Goal: Task Accomplishment & Management: Use online tool/utility

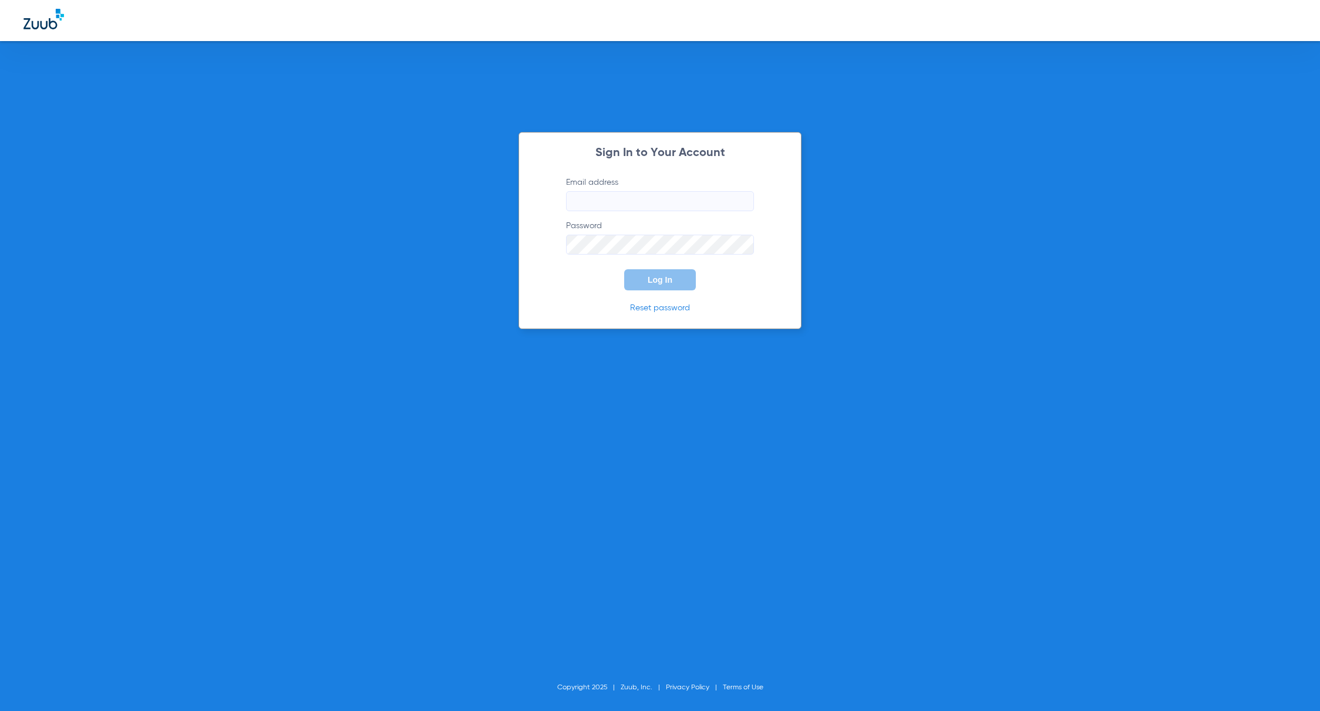
click at [654, 202] on input "Email address" at bounding box center [660, 201] width 188 height 20
type input "[PERSON_NAME][EMAIL_ADDRESS][PERSON_NAME][DOMAIN_NAME]"
click at [649, 276] on span "Log In" at bounding box center [659, 279] width 25 height 9
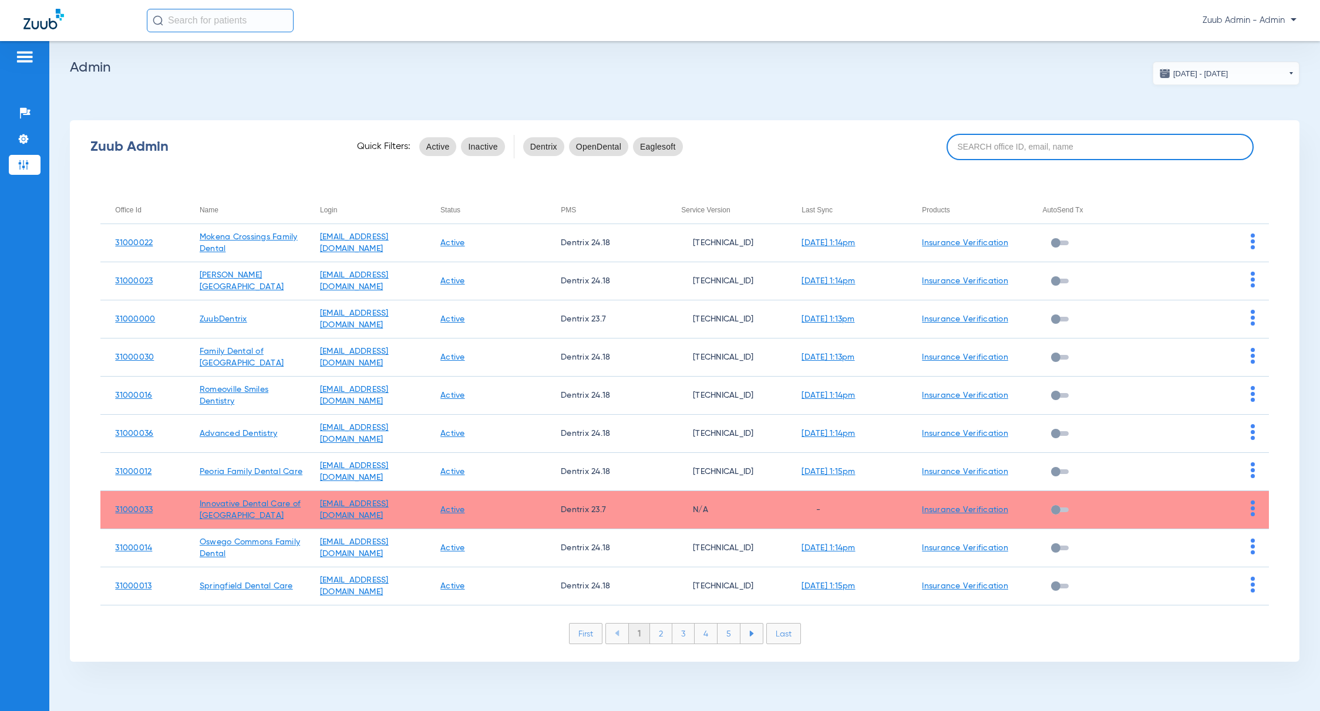
click at [1018, 149] on input at bounding box center [1100, 147] width 308 height 26
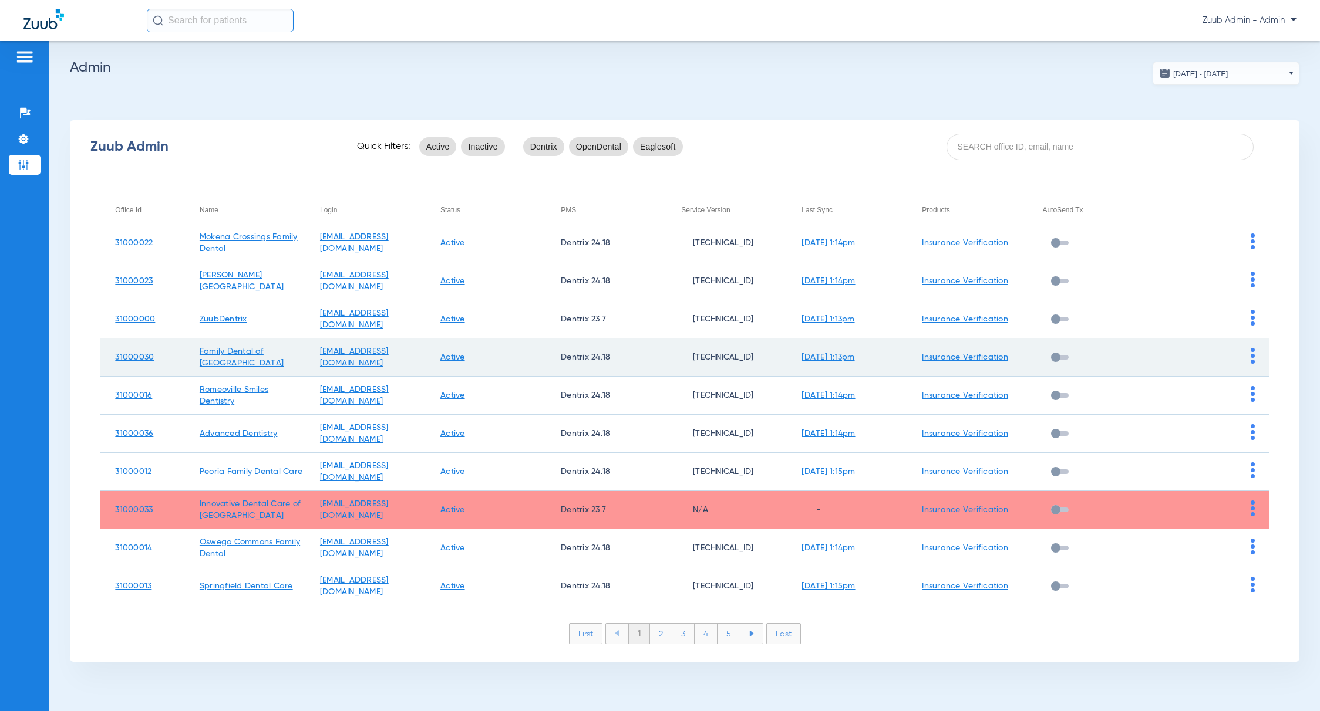
click at [1250, 352] on img at bounding box center [1252, 356] width 4 height 16
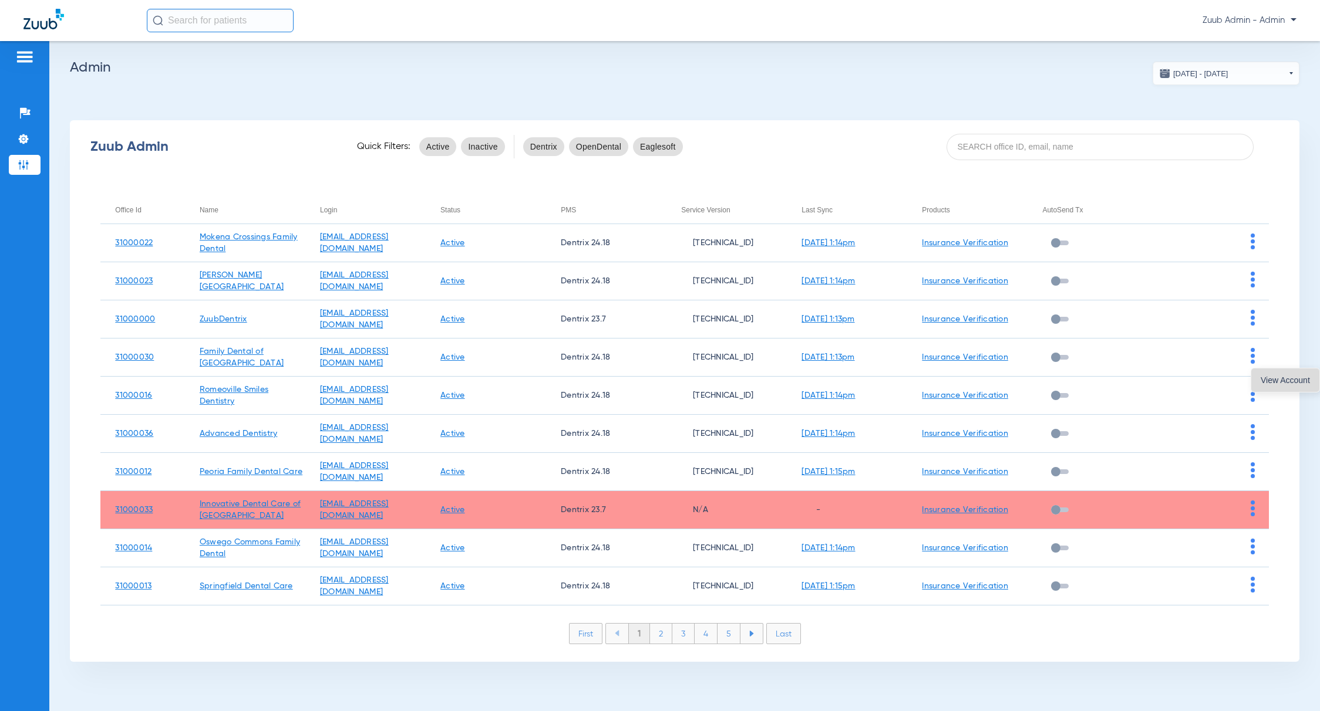
click at [1278, 382] on span "View Account" at bounding box center [1284, 380] width 49 height 8
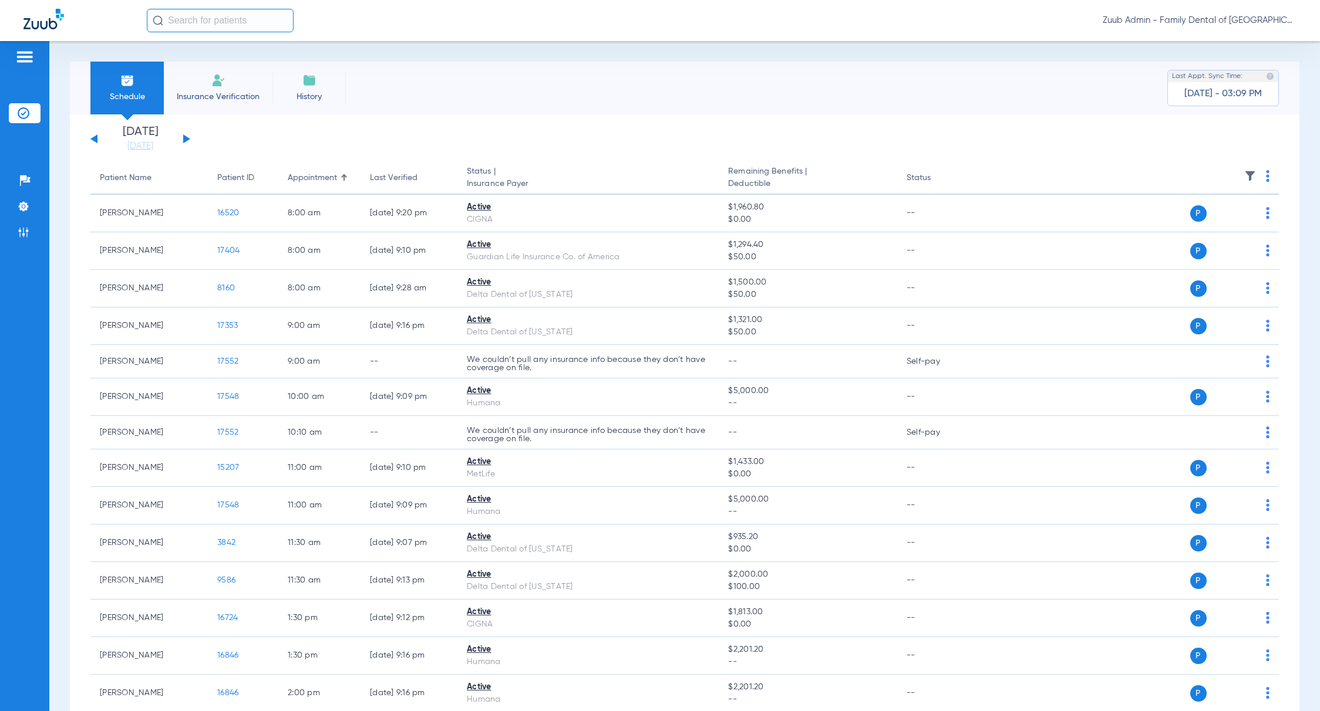
click at [301, 80] on li "History" at bounding box center [308, 88] width 73 height 53
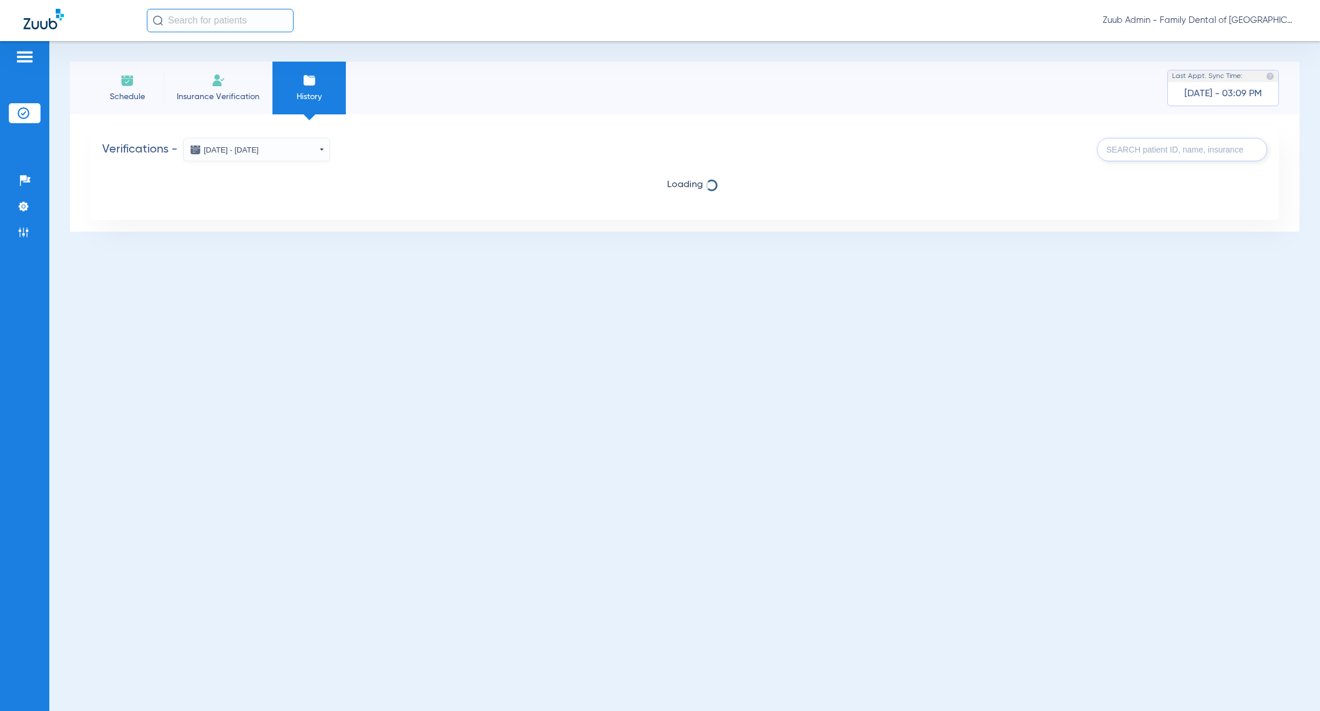
click at [282, 149] on button "[DATE] - [DATE]" at bounding box center [256, 149] width 147 height 23
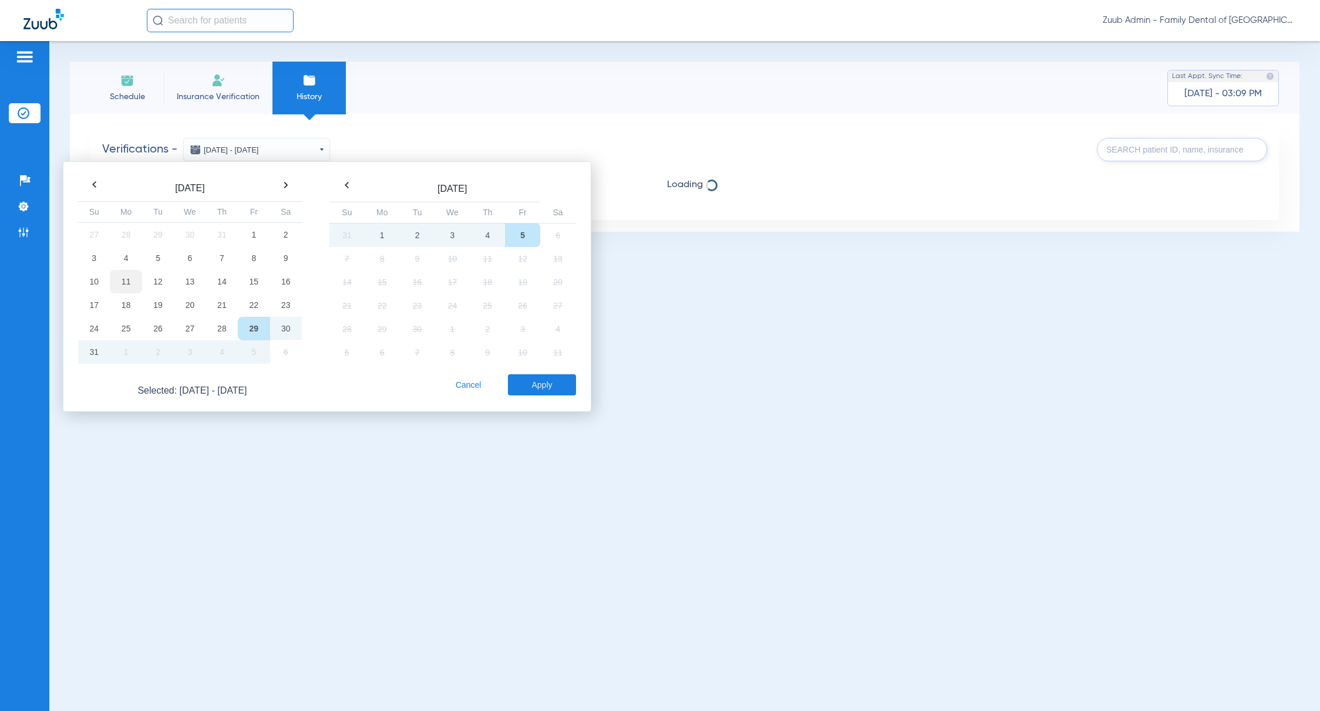
click at [112, 286] on td "11" at bounding box center [126, 281] width 32 height 23
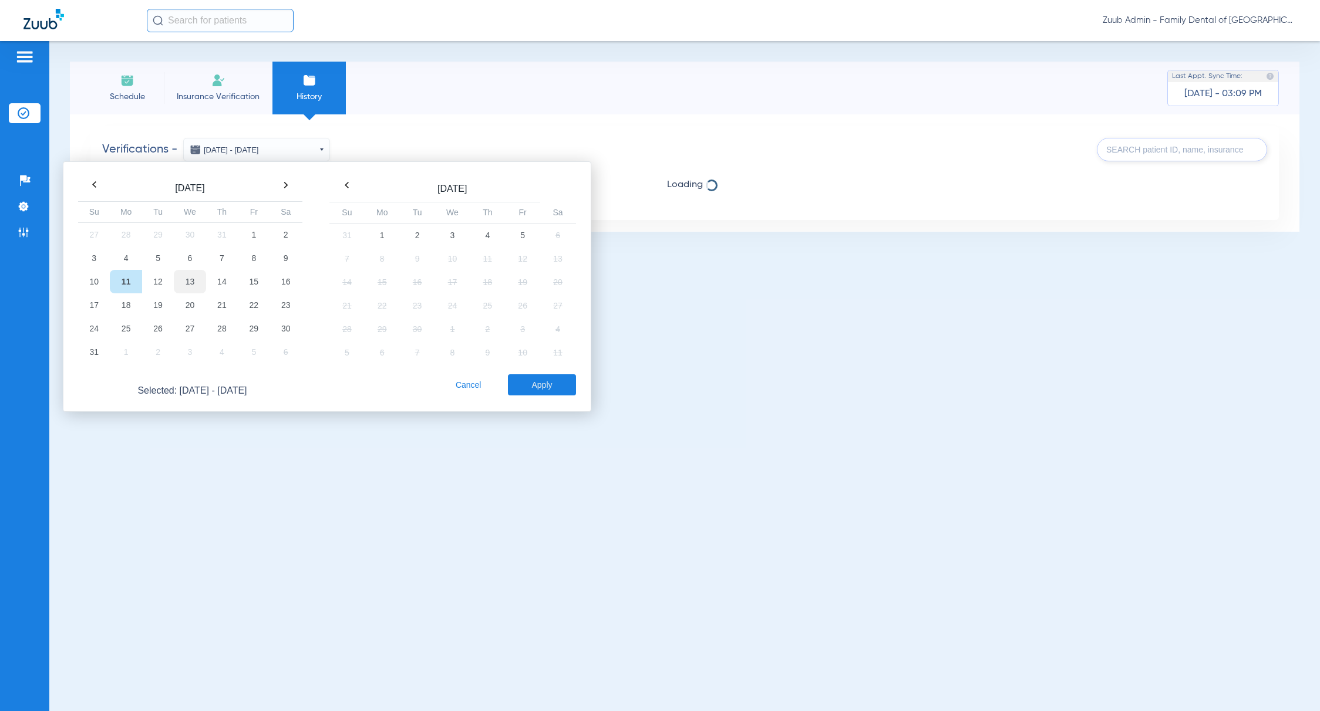
click at [190, 276] on td "13" at bounding box center [190, 281] width 32 height 23
click at [538, 387] on button "Apply" at bounding box center [542, 385] width 68 height 21
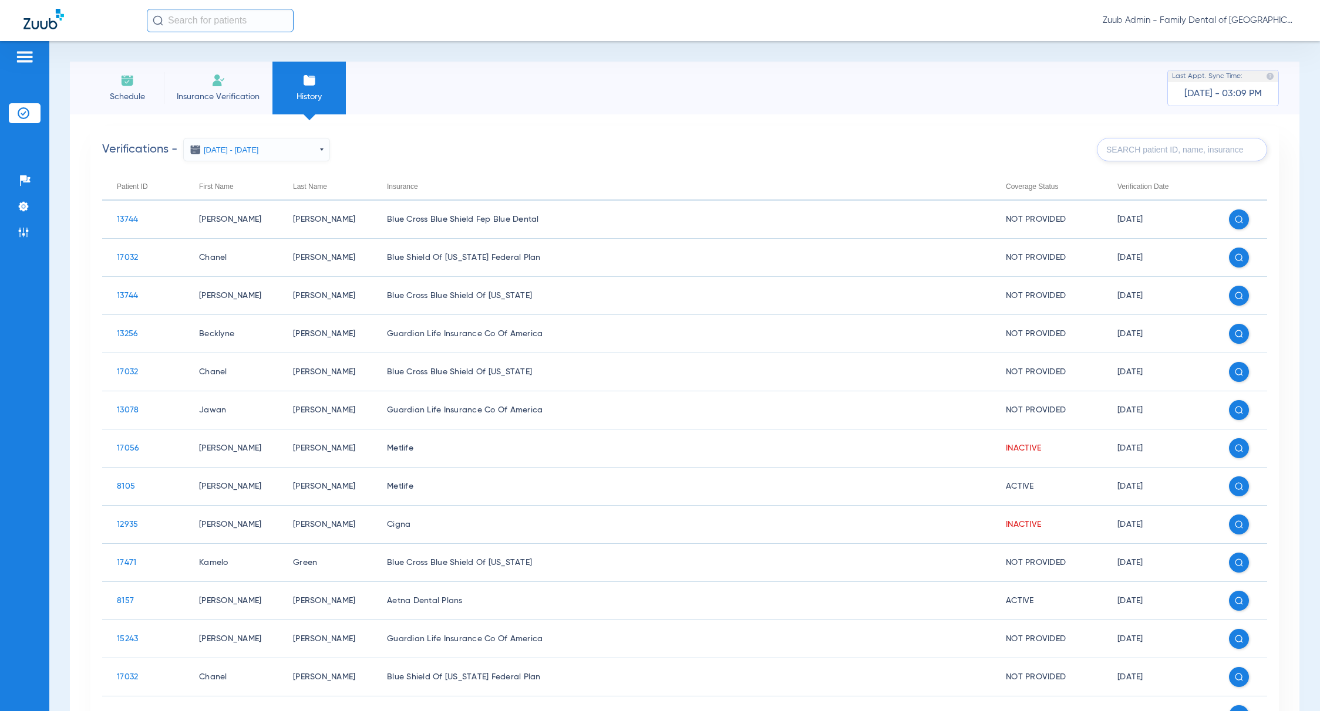
click at [1126, 139] on input "text" at bounding box center [1182, 149] width 170 height 23
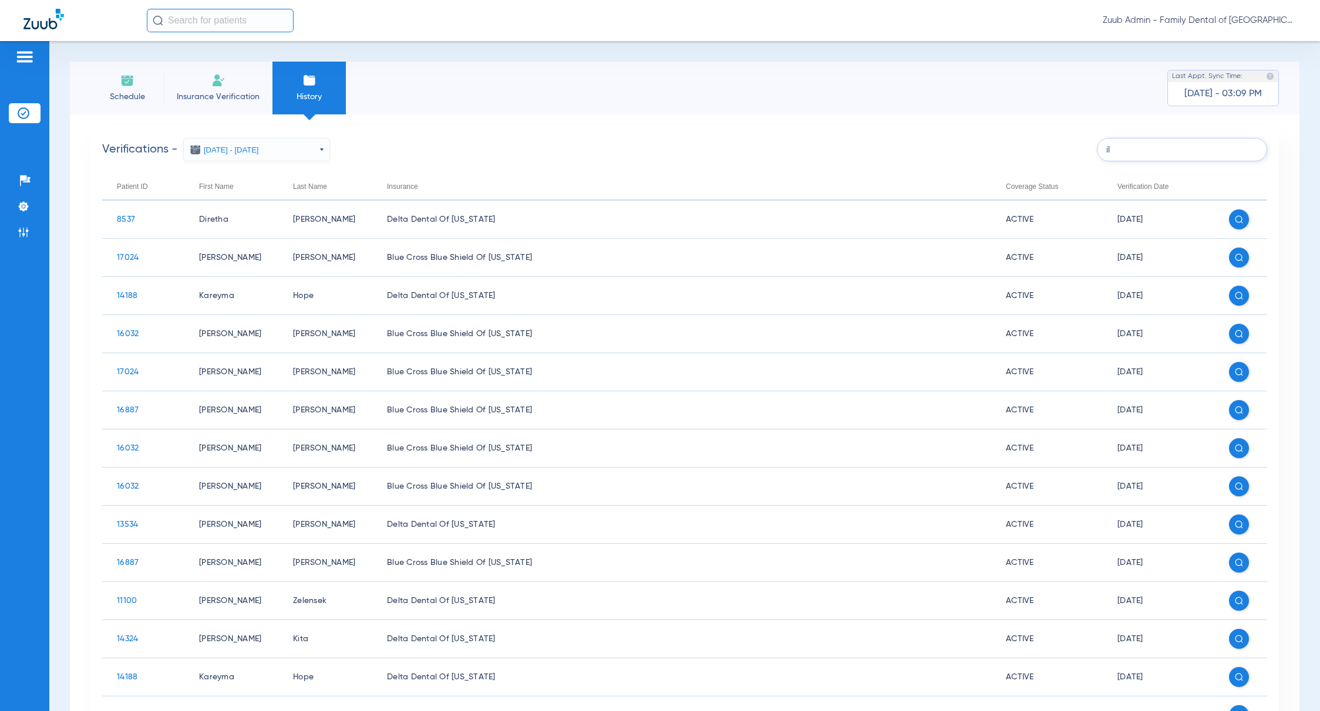
type input "i"
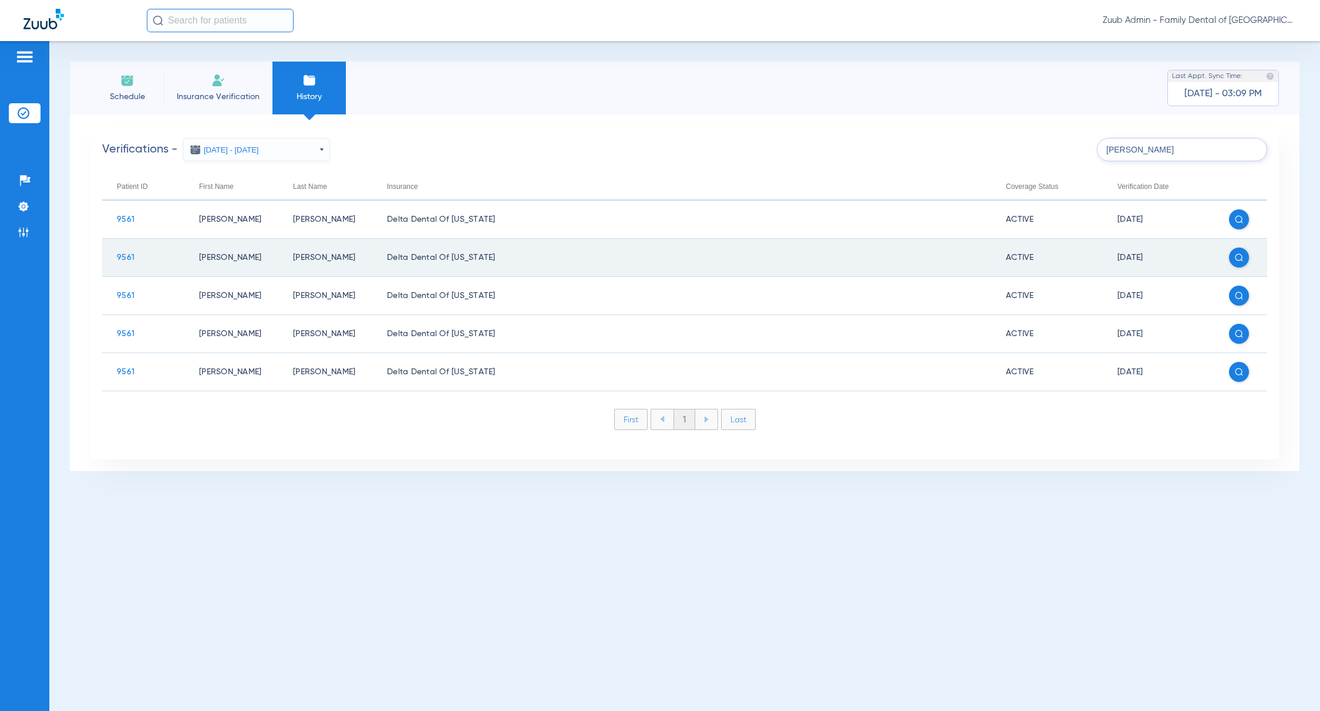
type input "[PERSON_NAME]"
click at [126, 258] on span "9561" at bounding box center [126, 258] width 18 height 8
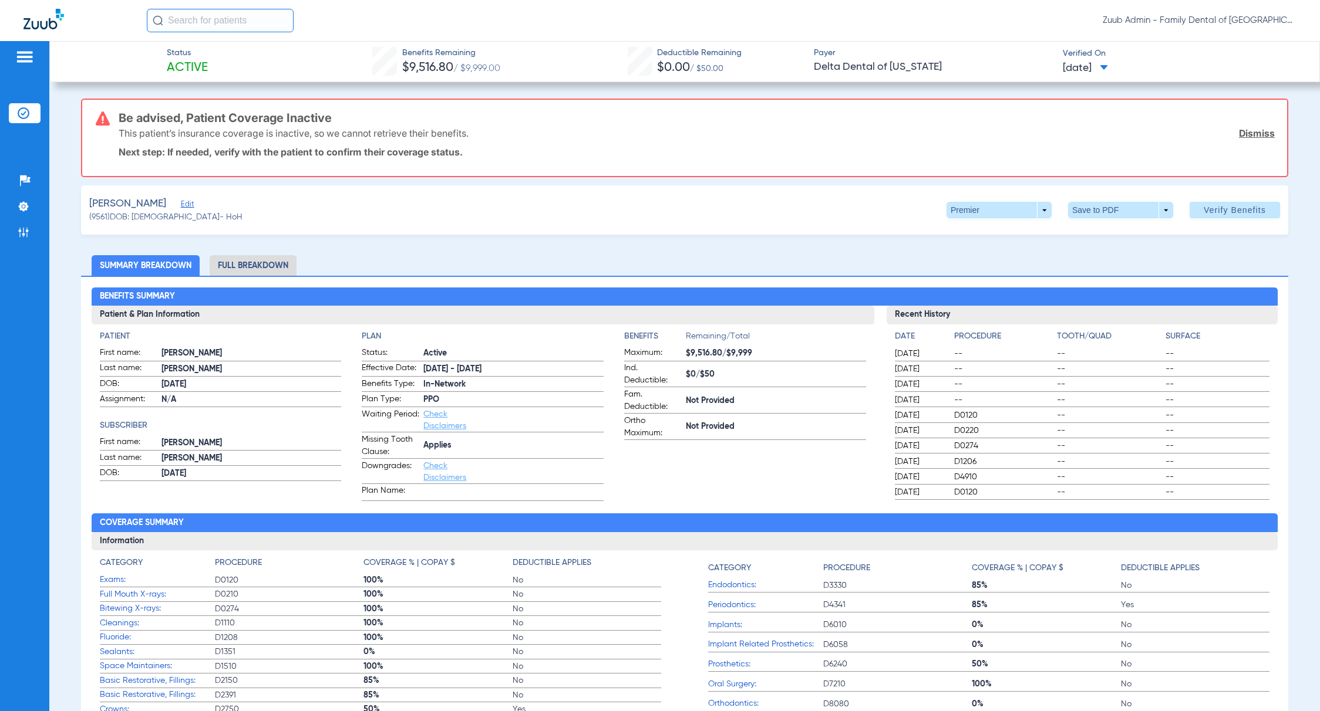
click at [185, 204] on span "Edit" at bounding box center [186, 205] width 11 height 11
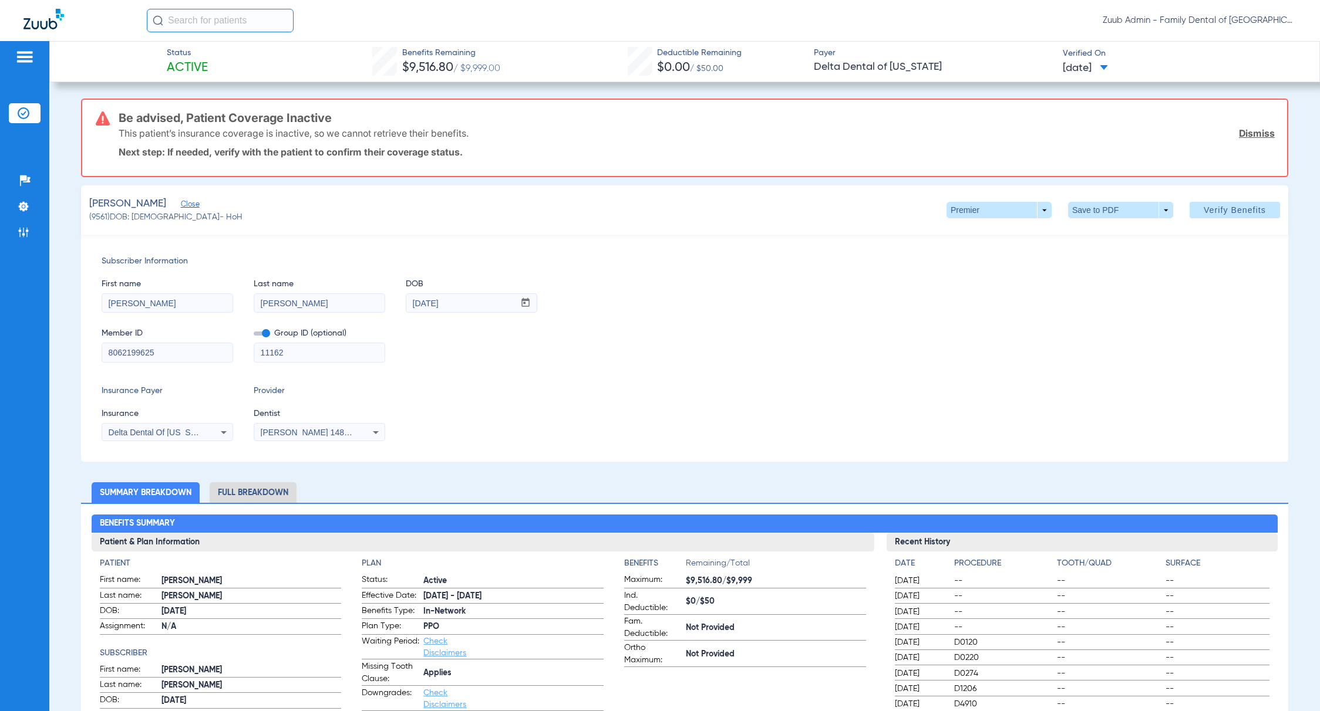
click at [22, 122] on li "Insurance Verification" at bounding box center [25, 113] width 32 height 20
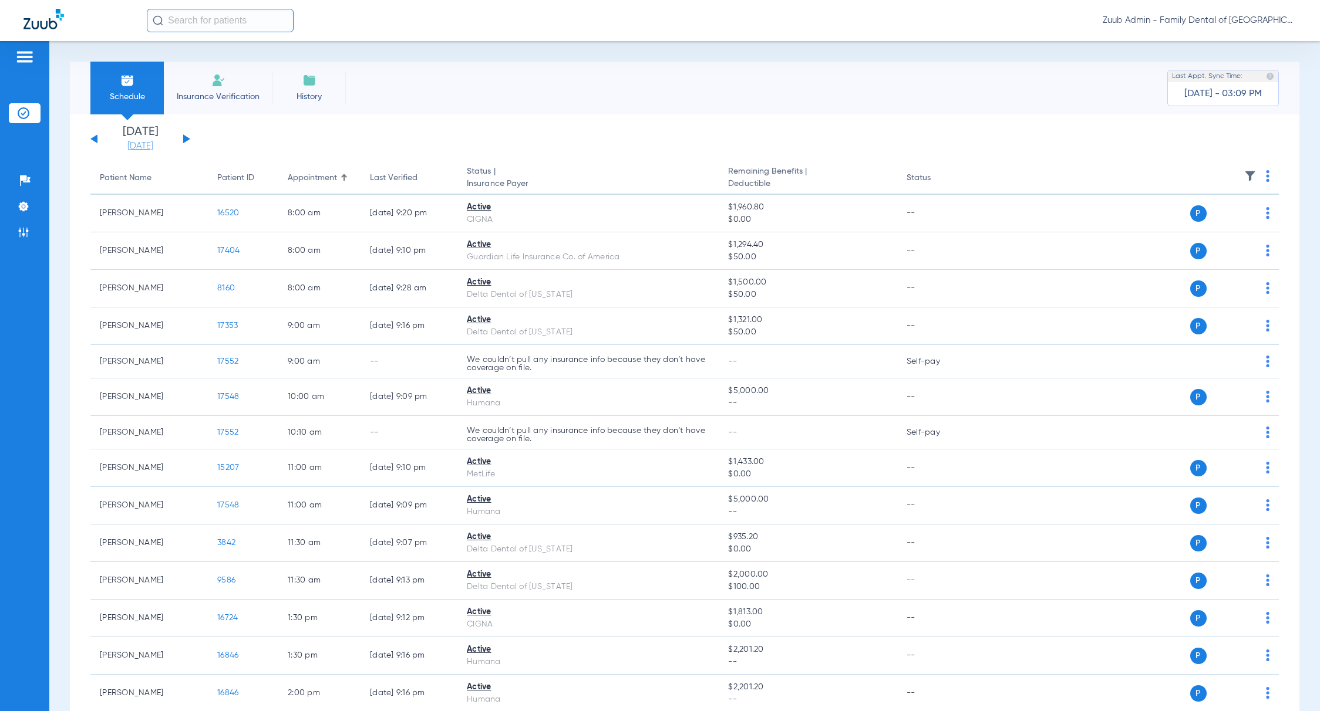
click at [131, 145] on link "[DATE]" at bounding box center [140, 146] width 70 height 12
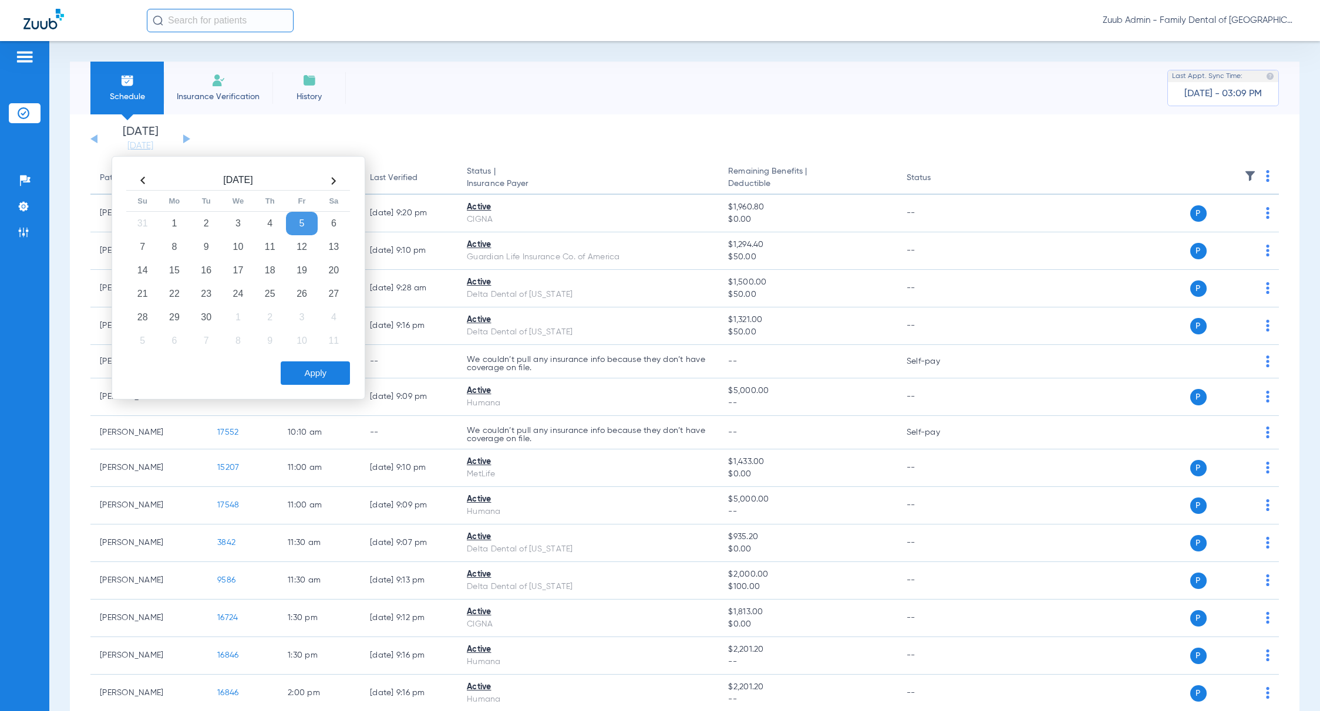
click at [148, 178] on th at bounding box center [143, 180] width 32 height 19
click at [178, 277] on td "11" at bounding box center [174, 270] width 32 height 23
click at [336, 375] on button "Apply" at bounding box center [315, 373] width 69 height 23
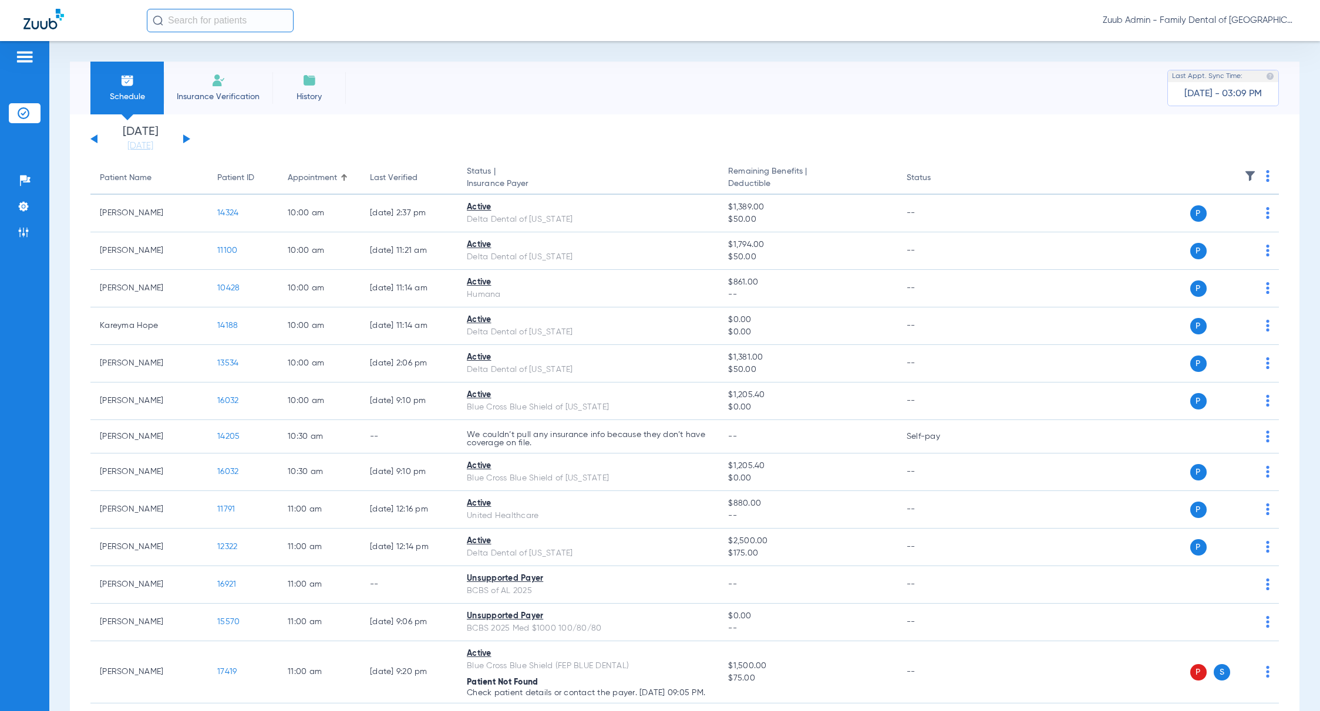
click at [1244, 178] on img at bounding box center [1250, 176] width 12 height 12
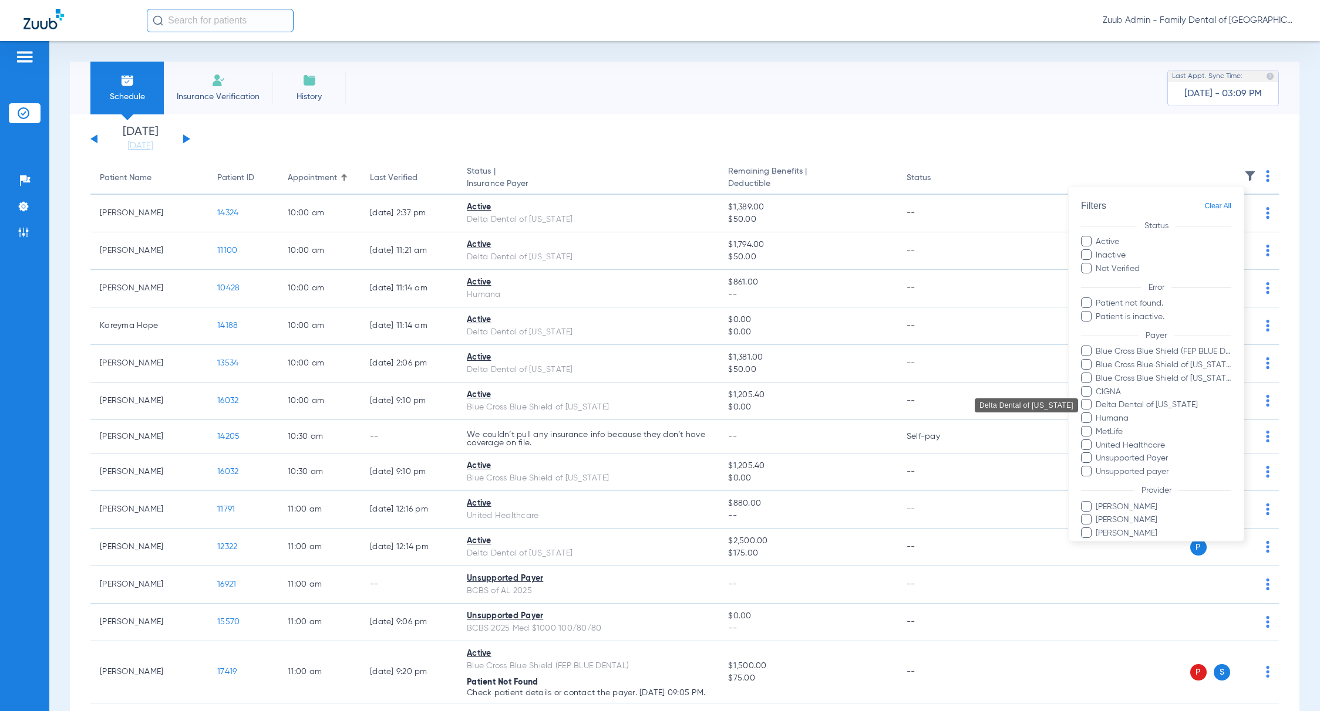
click at [1173, 409] on span "Delta Dental of [US_STATE]" at bounding box center [1163, 405] width 136 height 12
click at [1097, 413] on input "Delta Dental of [US_STATE]" at bounding box center [1097, 413] width 0 height 0
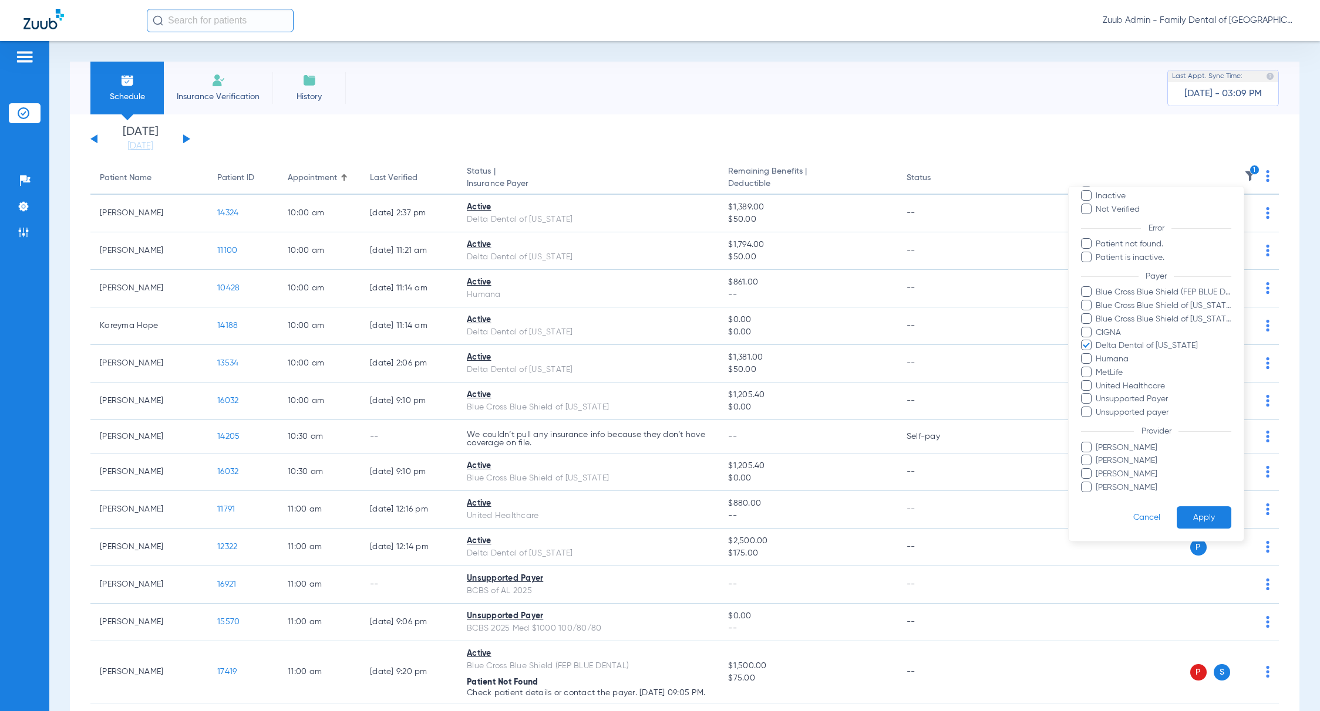
click at [1189, 512] on button "Apply" at bounding box center [1203, 518] width 55 height 23
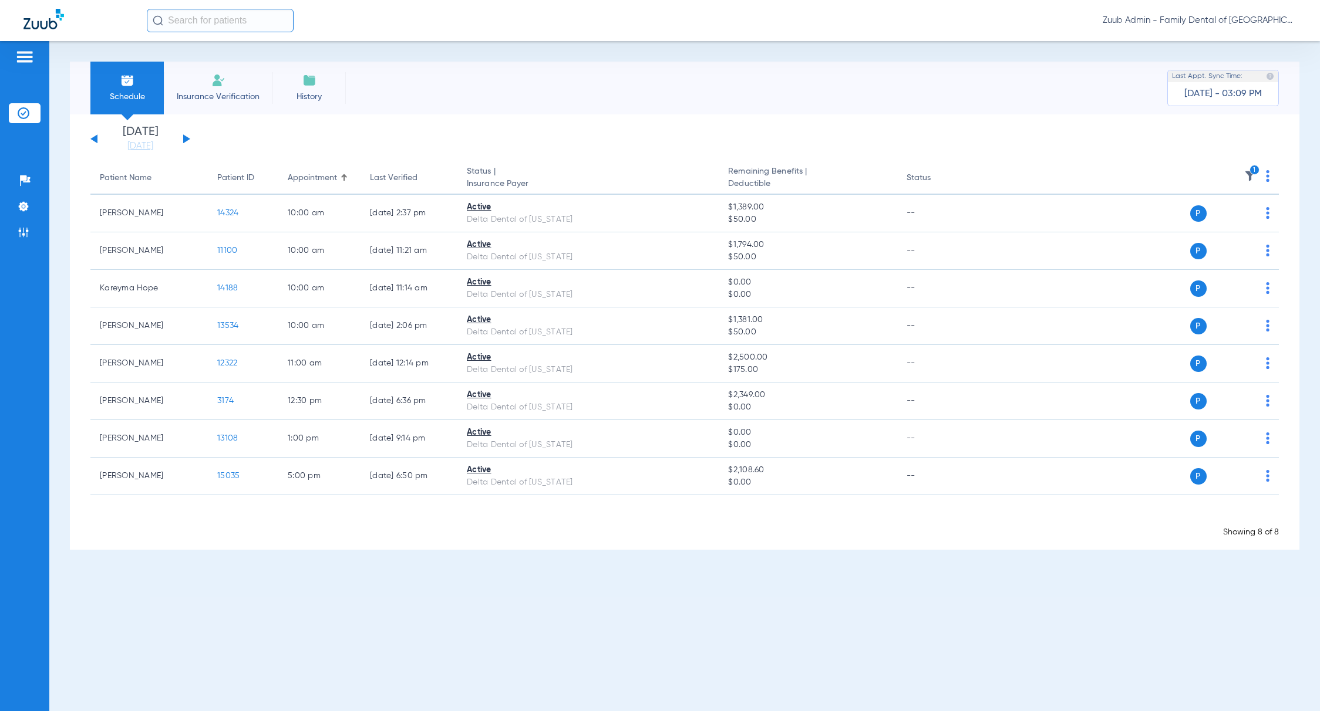
click at [184, 137] on button at bounding box center [186, 138] width 7 height 9
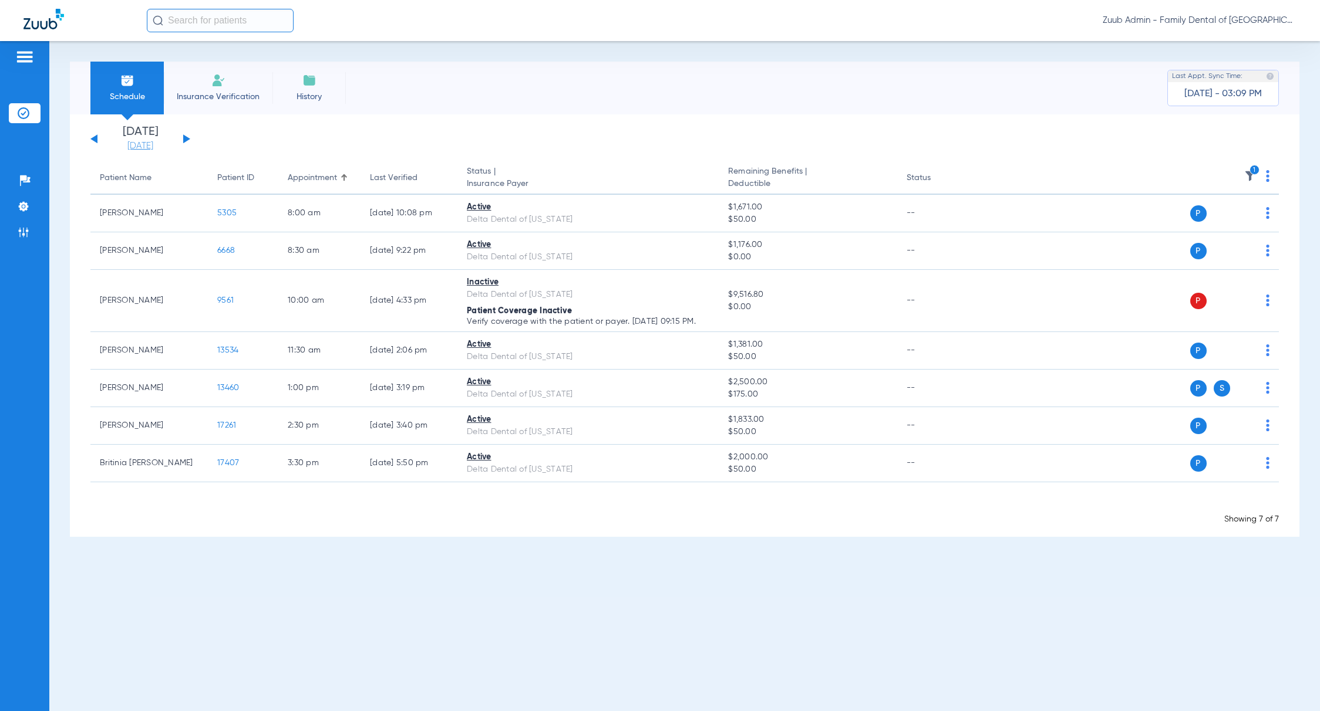
click at [138, 146] on link "[DATE]" at bounding box center [140, 146] width 70 height 12
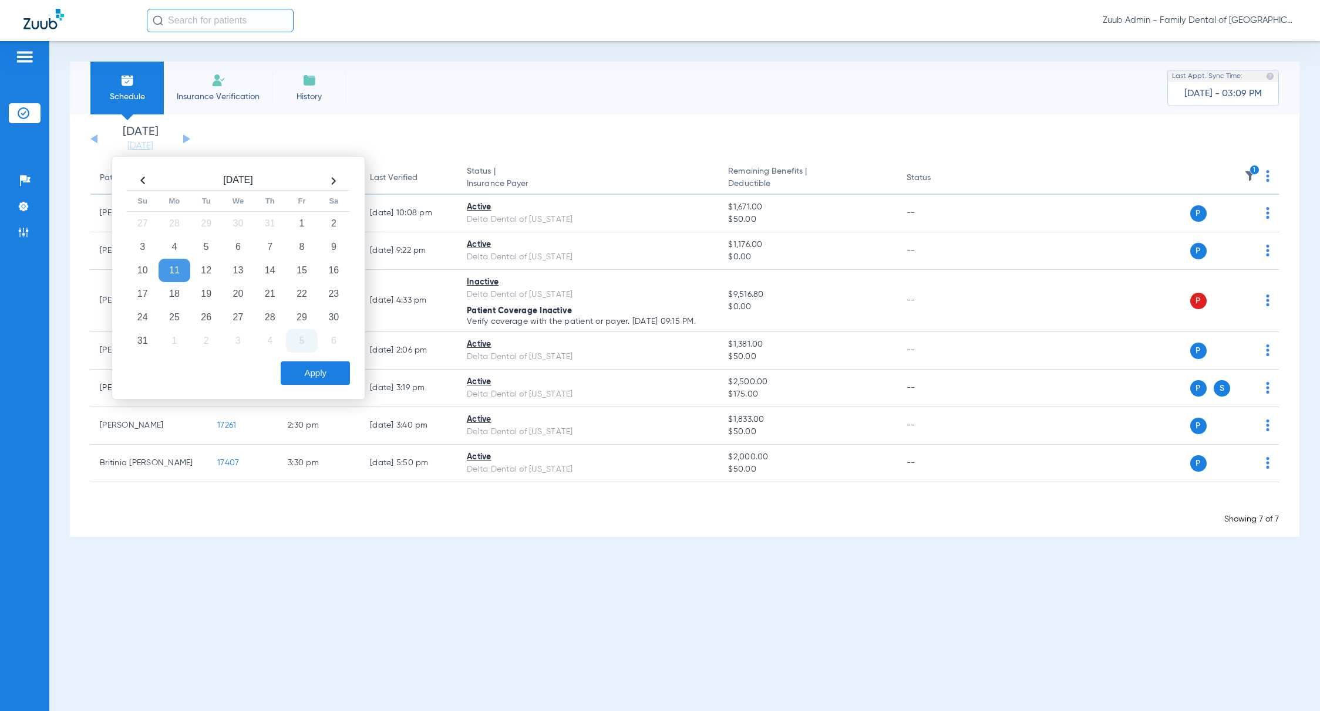
click at [292, 346] on td "5" at bounding box center [302, 340] width 32 height 23
click at [300, 375] on button "Apply" at bounding box center [315, 373] width 69 height 23
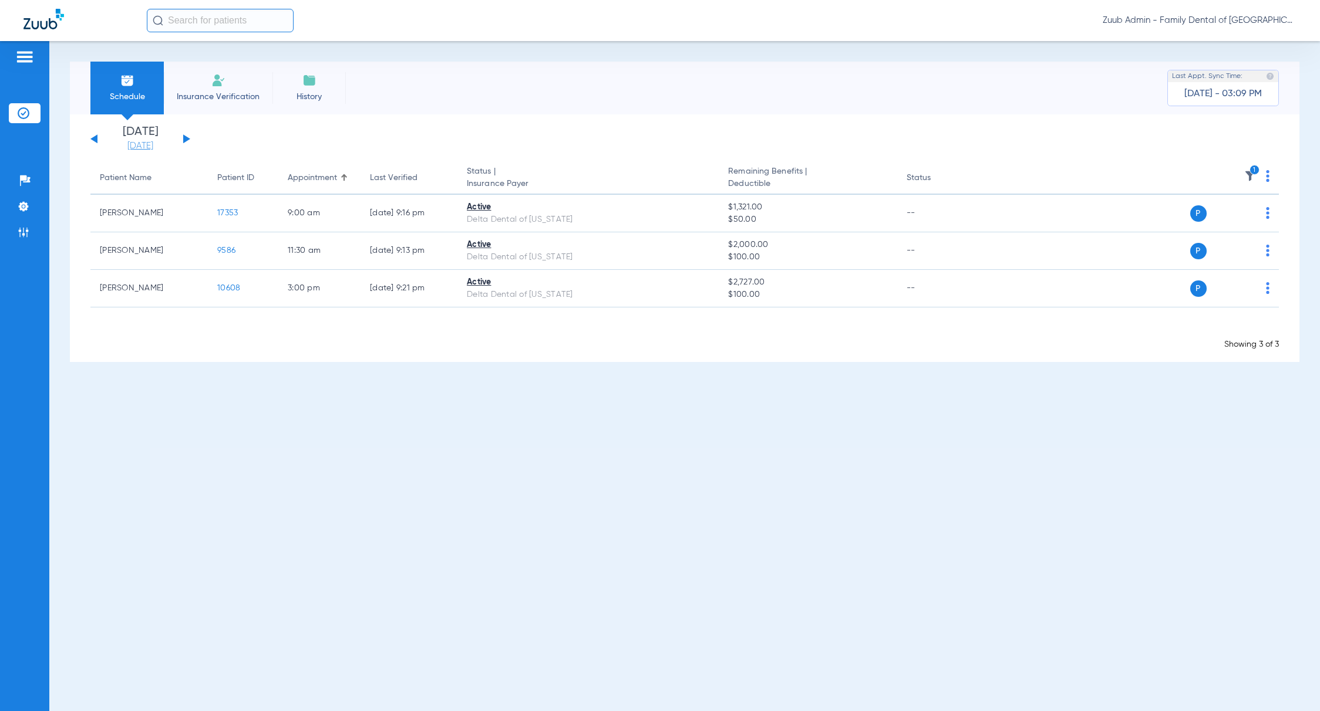
click at [158, 143] on link "[DATE]" at bounding box center [140, 146] width 70 height 12
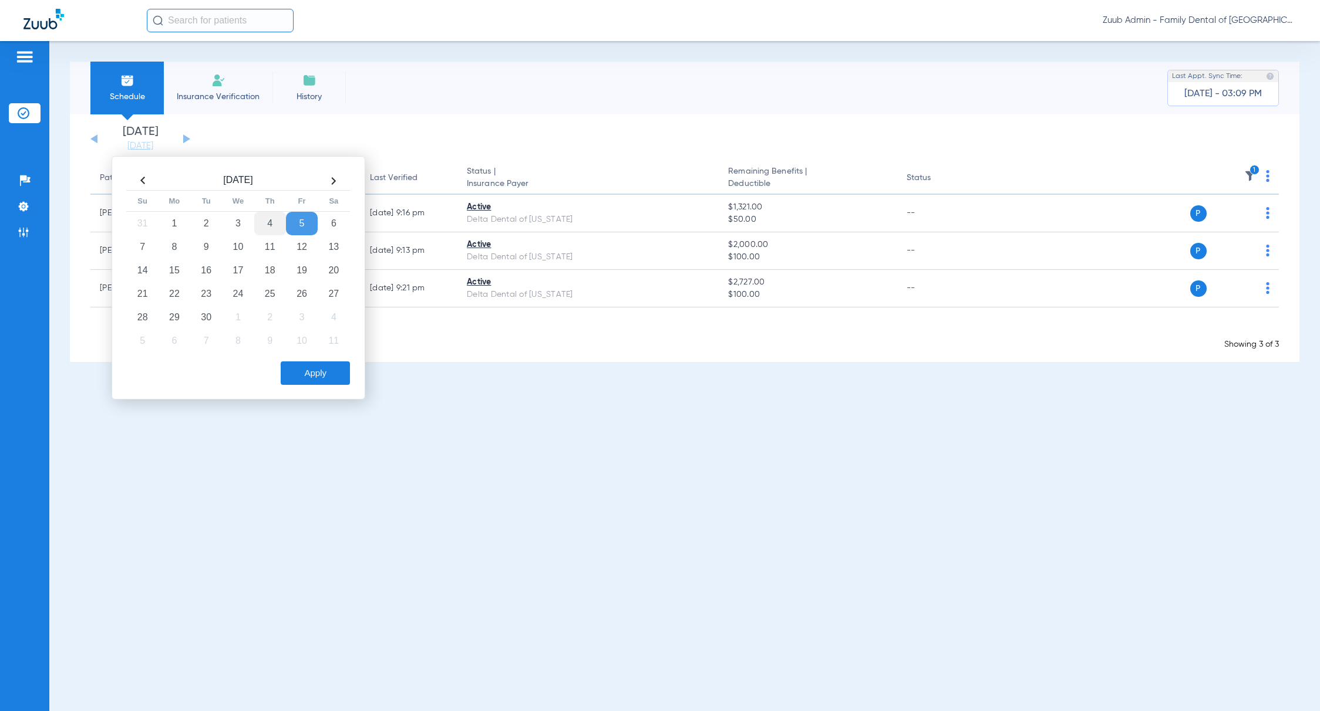
click at [276, 220] on td "4" at bounding box center [270, 223] width 32 height 23
click at [332, 375] on button "Apply" at bounding box center [315, 373] width 69 height 23
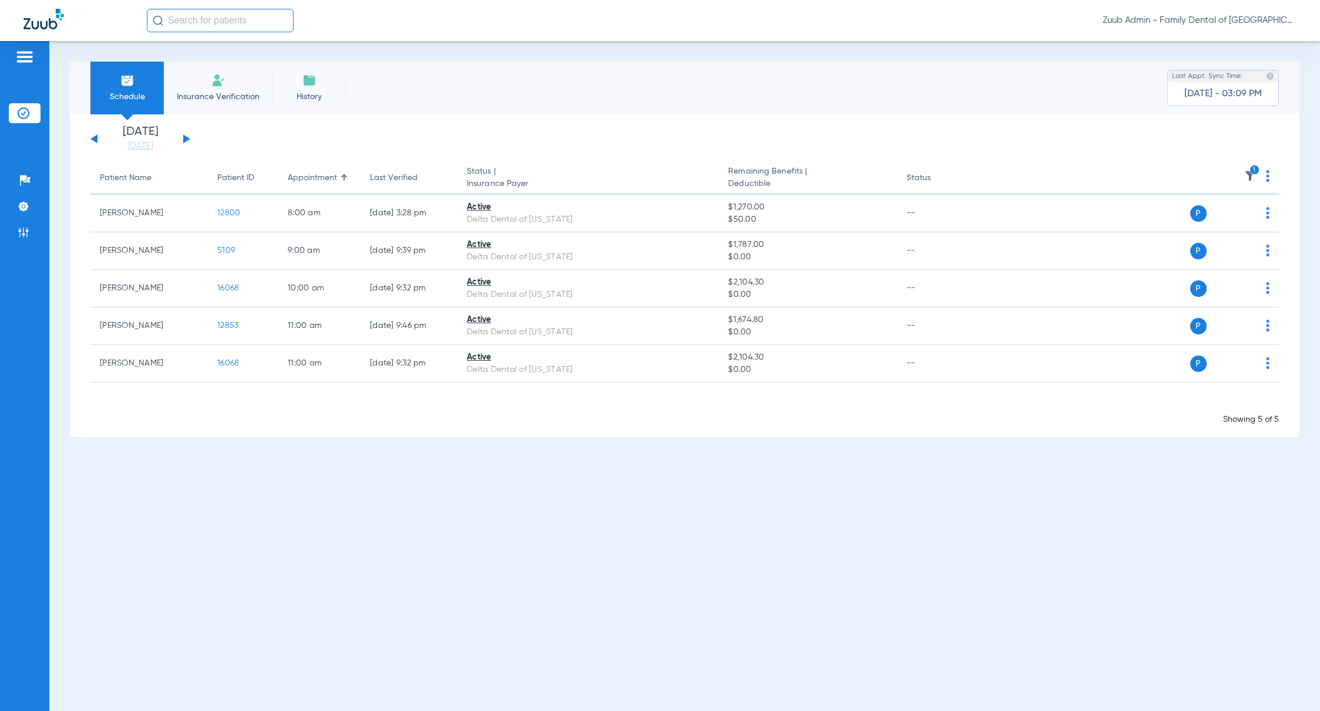
click at [141, 152] on div "[DATE] [DATE] [DATE] [DATE] [DATE] [DATE] [DATE] [DATE] [DATE] [DATE] [DATE] [D…" at bounding box center [684, 275] width 1229 height 323
click at [144, 146] on link "[DATE]" at bounding box center [140, 146] width 70 height 12
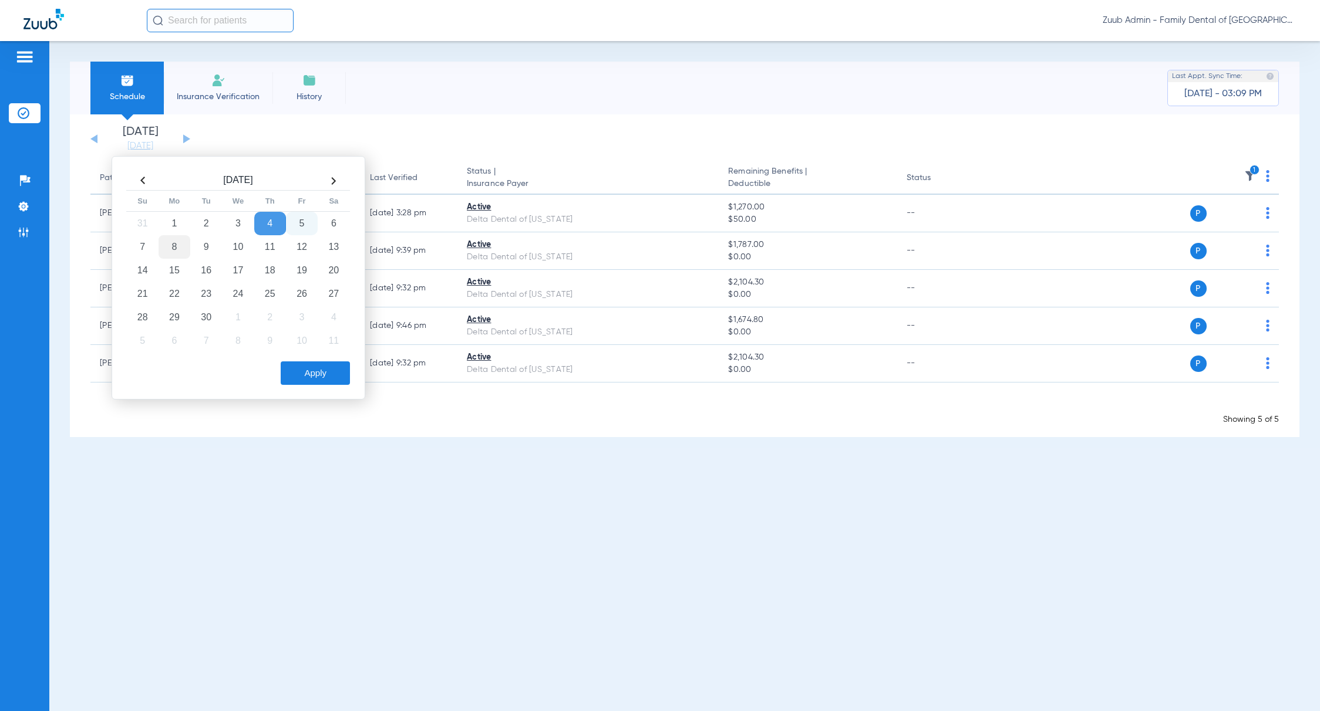
click at [181, 251] on td "8" at bounding box center [174, 246] width 32 height 23
click at [285, 375] on button "Apply" at bounding box center [315, 373] width 69 height 23
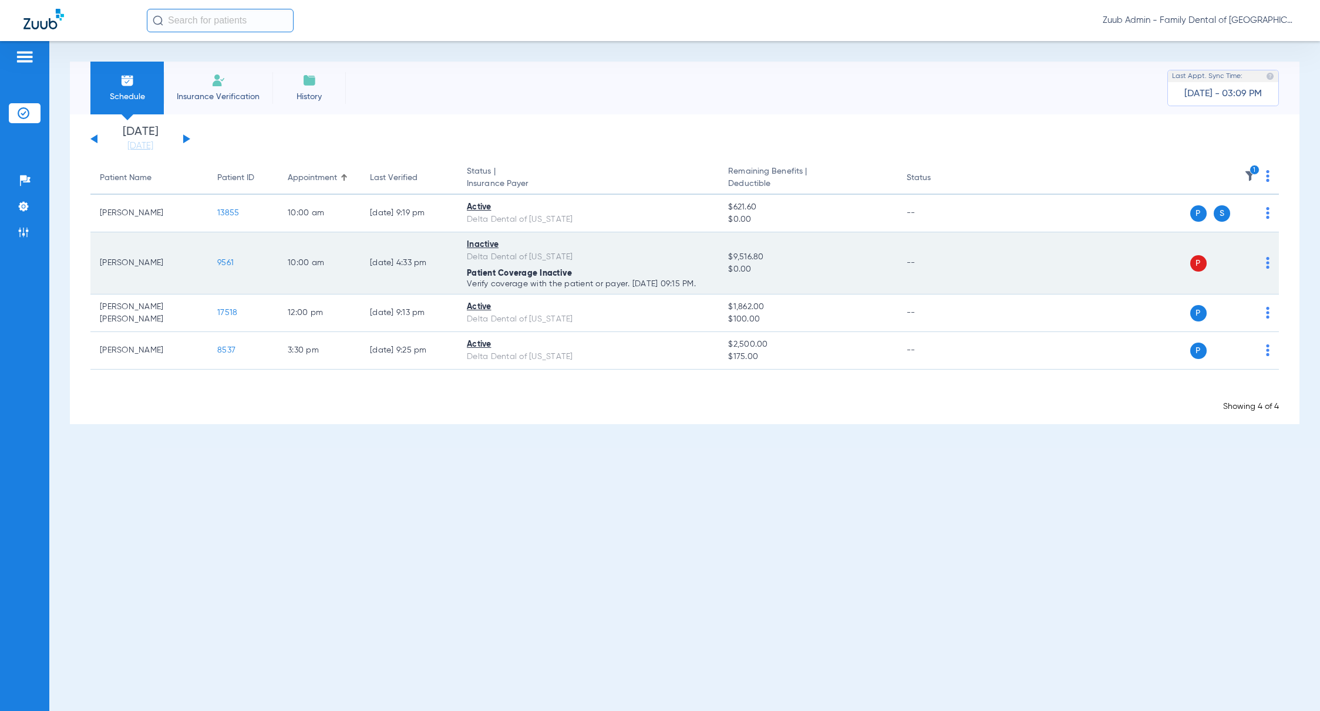
click at [229, 263] on span "9561" at bounding box center [225, 263] width 16 height 8
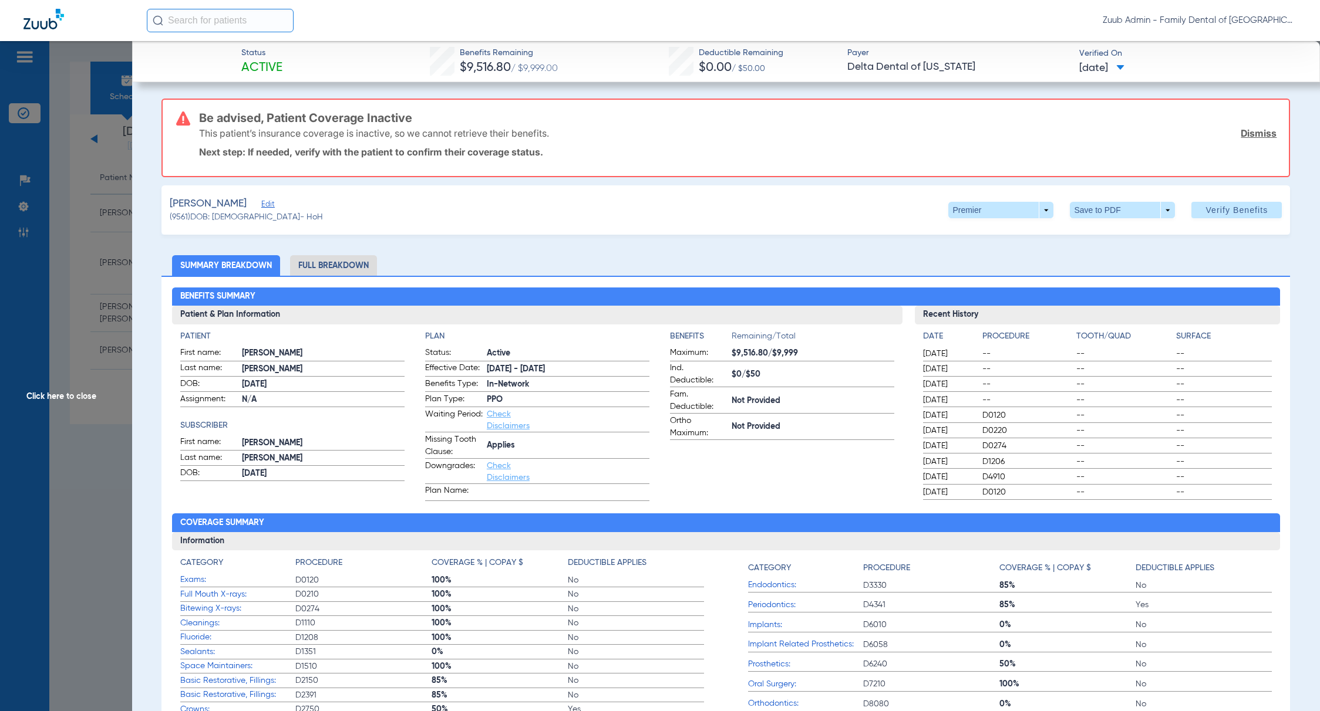
drag, startPoint x: 481, startPoint y: 366, endPoint x: 554, endPoint y: 367, distance: 73.4
click at [554, 367] on label "Effective Date: [DATE] - [DATE]" at bounding box center [537, 369] width 224 height 15
